Goal: Complete application form

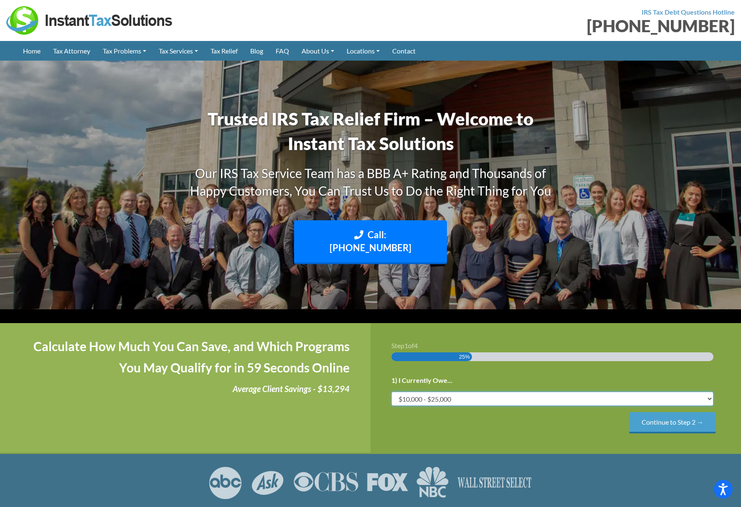
select select "50-75"
click at [689, 412] on input "Continue to Step 2 →" at bounding box center [672, 422] width 87 height 21
select select "Both IRS and State"
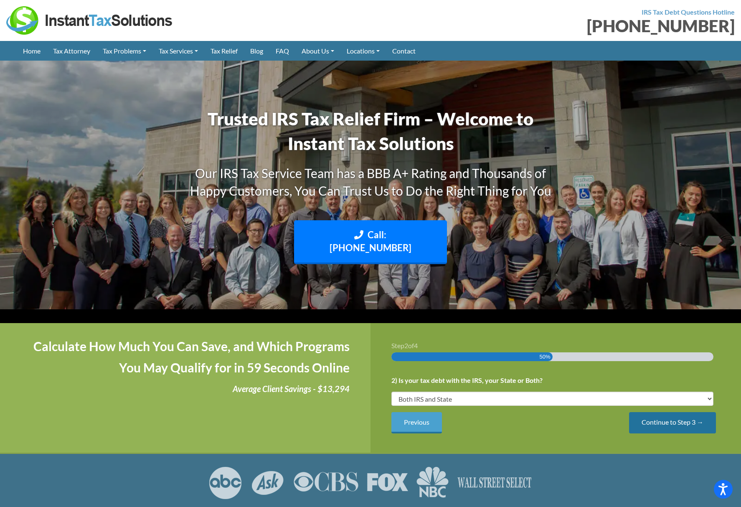
click at [671, 412] on input "Continue to Step 3 →" at bounding box center [672, 422] width 87 height 21
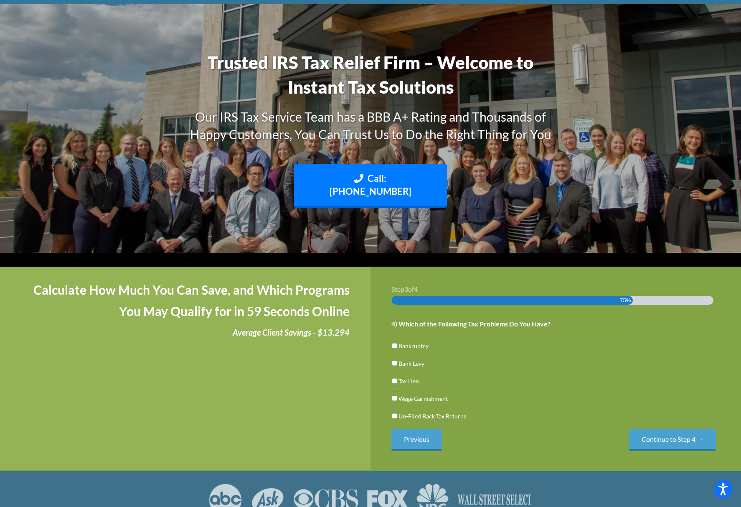
scroll to position [57, 0]
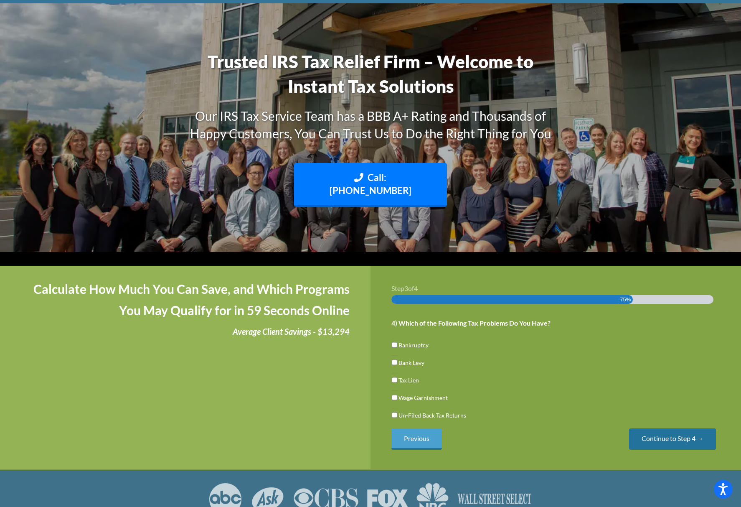
click at [669, 428] on input "Continue to Step 4 →" at bounding box center [672, 438] width 87 height 21
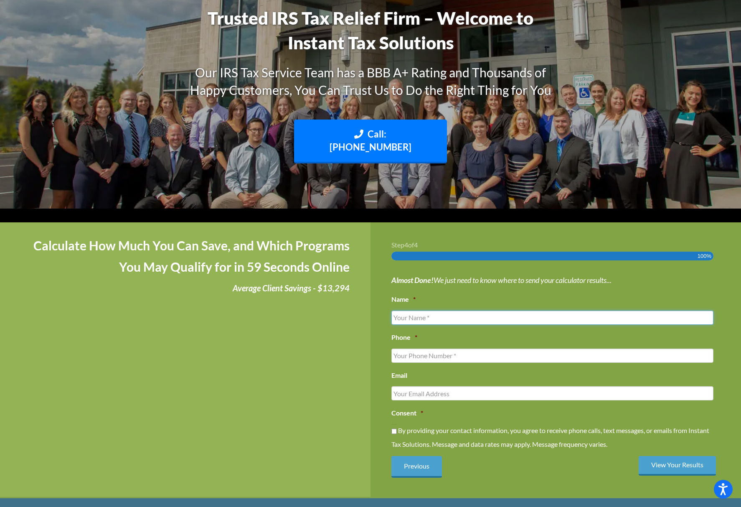
scroll to position [100, 0]
type input "[PERSON_NAME]"
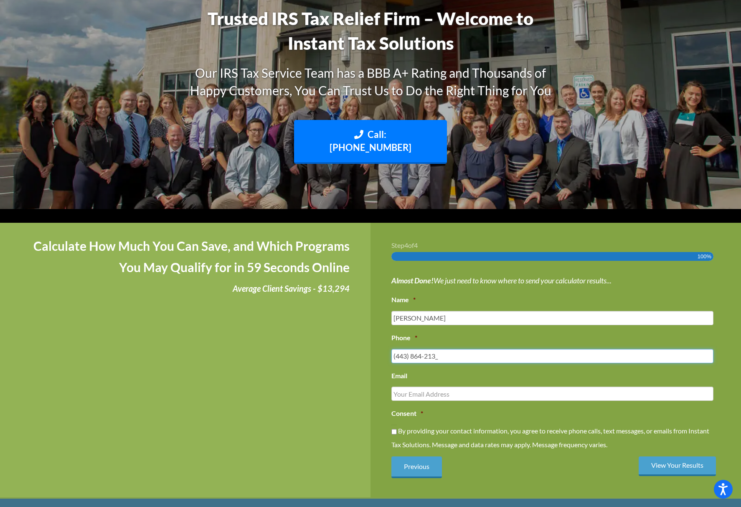
type input "[PHONE_NUMBER]"
type input "[EMAIL_ADDRESS][DOMAIN_NAME]"
click at [396, 425] on input "By providing your contact information, you agree to receive phone calls, text m…" at bounding box center [394, 432] width 5 height 14
checkbox input "true"
click at [661, 456] on input "View Your Results" at bounding box center [677, 466] width 77 height 20
